Goal: Book appointment/travel/reservation

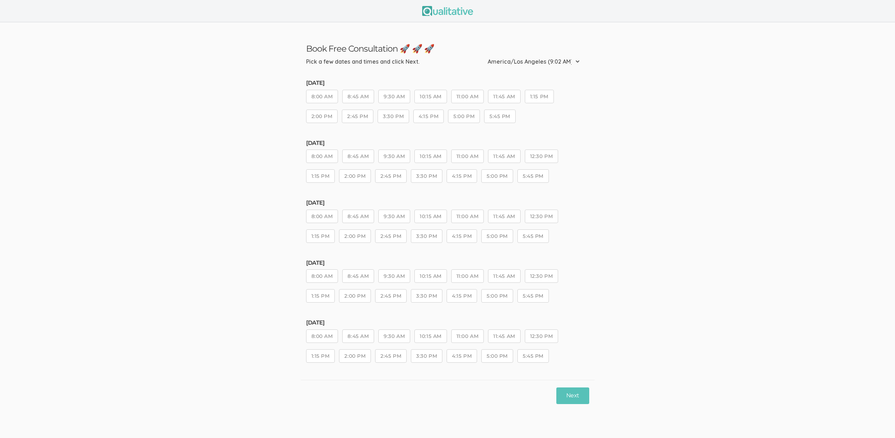
click at [515, 283] on button "11:45 AM" at bounding box center [504, 276] width 32 height 13
click at [573, 396] on button "Next" at bounding box center [572, 396] width 33 height 17
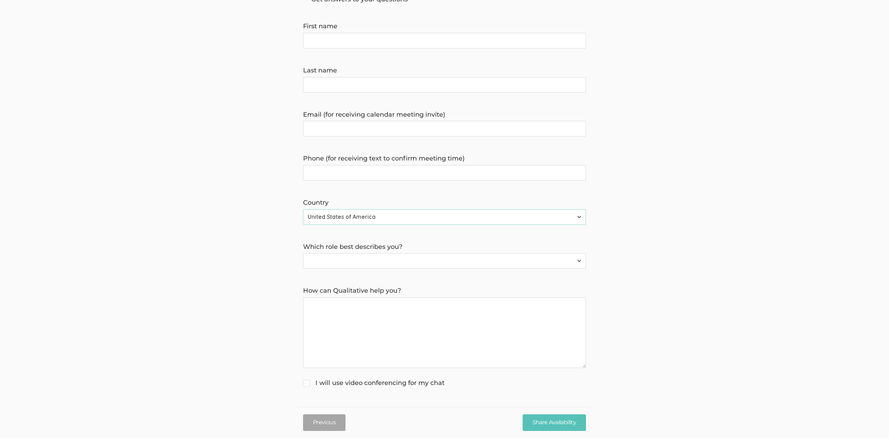
scroll to position [95, 0]
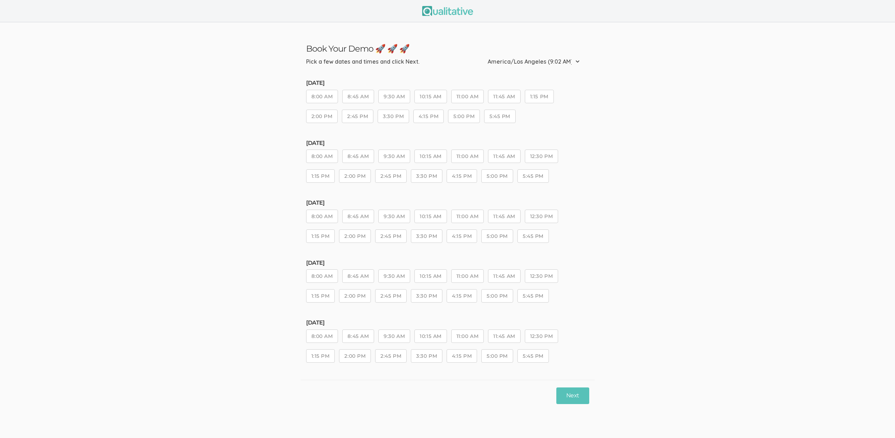
click at [446, 229] on div "[DATE] 8:00 AM 8:45 AM 9:30 AM 10:15 AM 11:00 AM 11:45 AM 12:30 PM 1:15 PM 2:00…" at bounding box center [447, 225] width 283 height 50
click at [453, 237] on button "4:15 PM" at bounding box center [461, 236] width 30 height 13
click at [572, 399] on button "Next" at bounding box center [572, 396] width 33 height 17
click at [433, 219] on button "10:15 AM" at bounding box center [430, 216] width 32 height 13
click at [564, 393] on button "Next" at bounding box center [572, 396] width 33 height 17
